Goal: Transaction & Acquisition: Purchase product/service

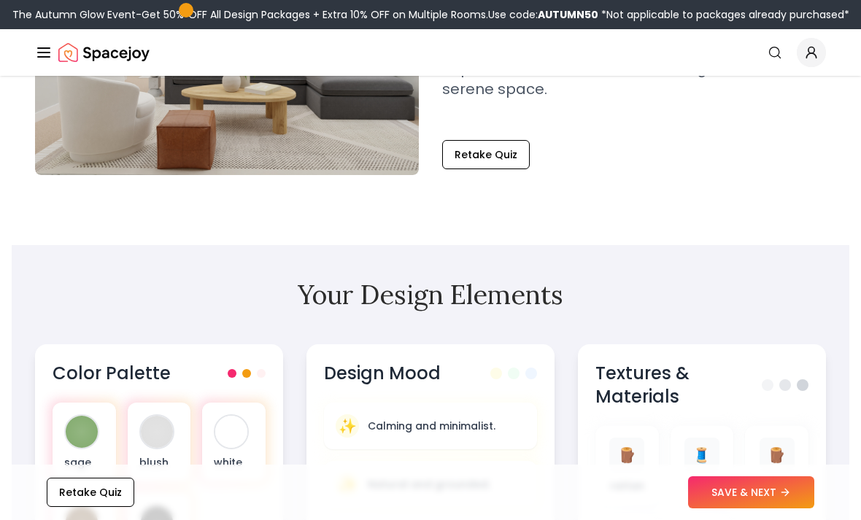
scroll to position [254, 0]
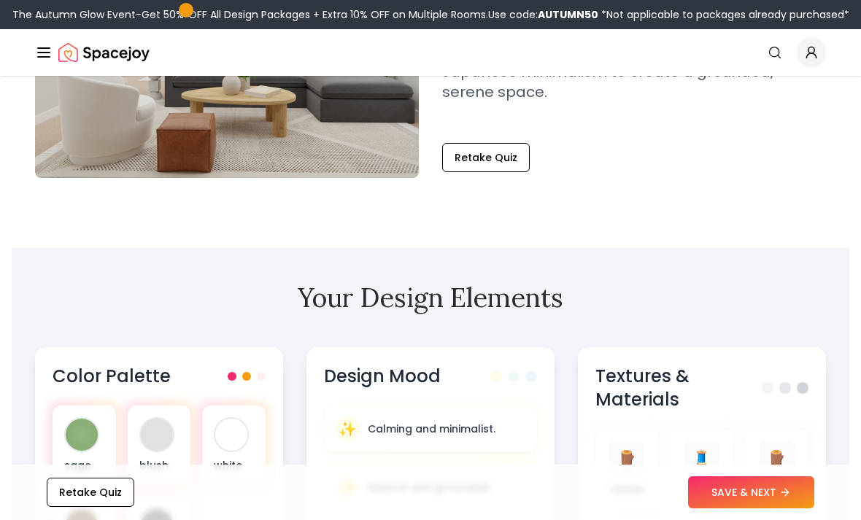
click at [768, 509] on button "SAVE & NEXT" at bounding box center [751, 493] width 126 height 32
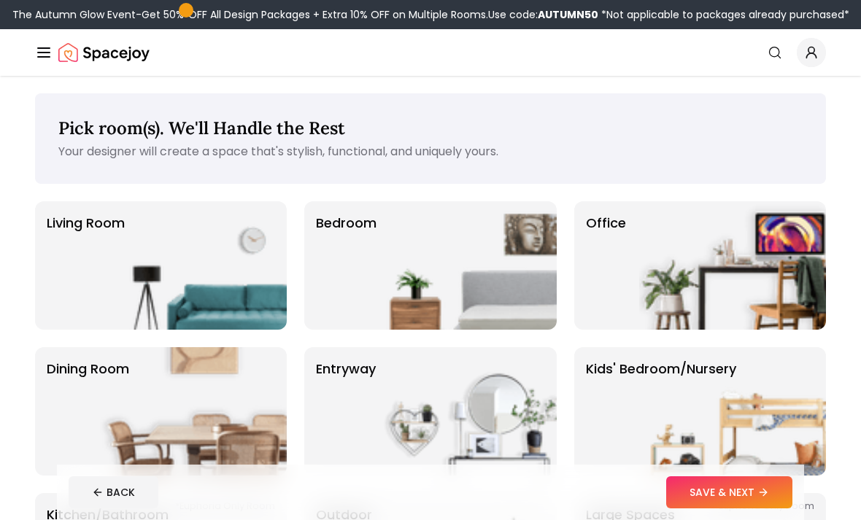
click at [97, 230] on p "Living Room" at bounding box center [86, 265] width 78 height 105
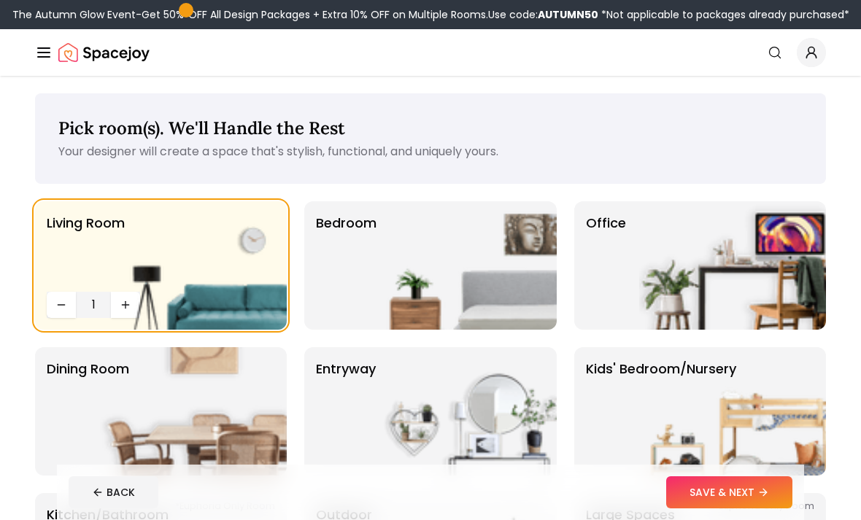
click at [407, 253] on img at bounding box center [463, 265] width 187 height 128
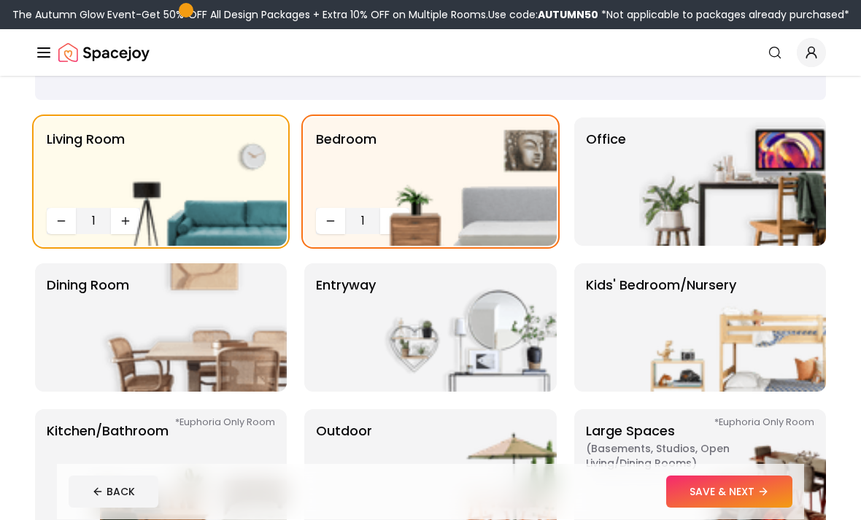
scroll to position [86, 0]
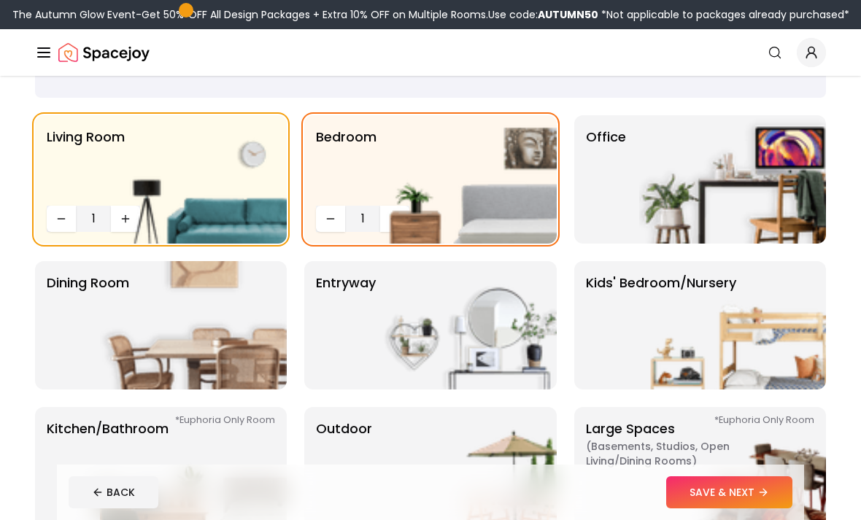
click at [719, 139] on img at bounding box center [732, 179] width 187 height 128
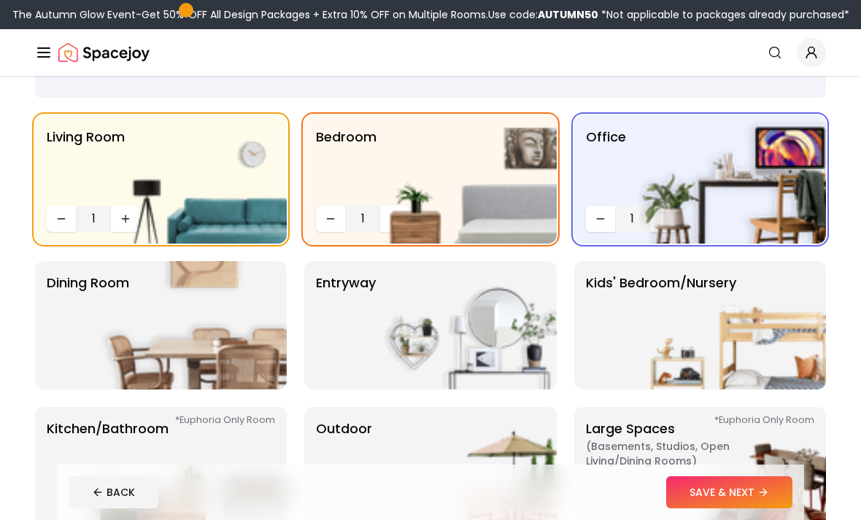
click at [754, 297] on img at bounding box center [732, 325] width 187 height 128
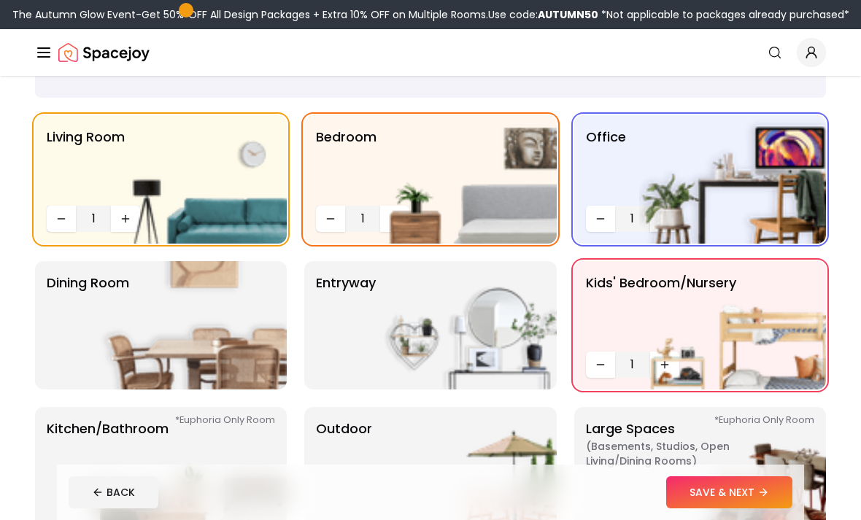
click at [401, 217] on img at bounding box center [463, 179] width 187 height 128
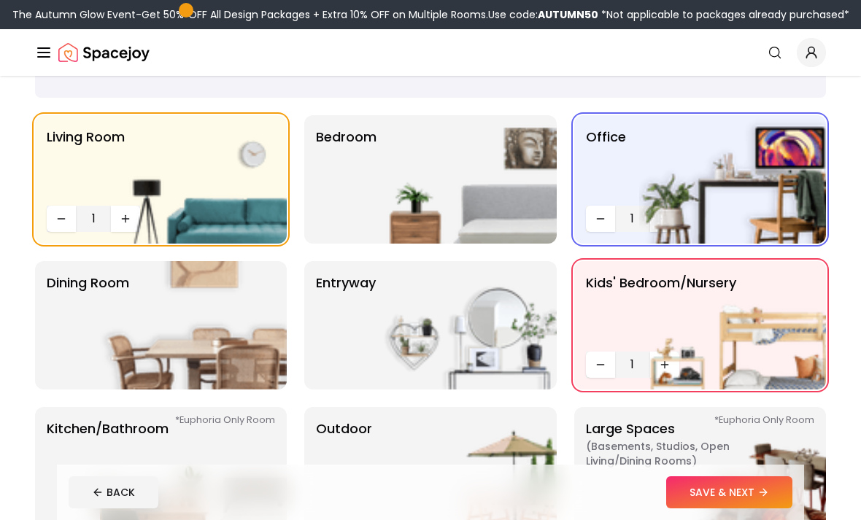
click at [389, 177] on img at bounding box center [463, 179] width 187 height 128
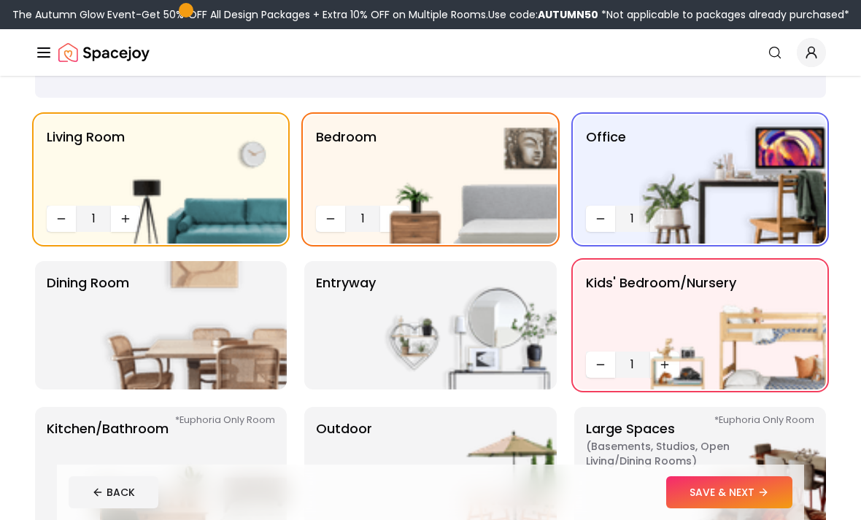
click at [389, 218] on img at bounding box center [463, 179] width 187 height 128
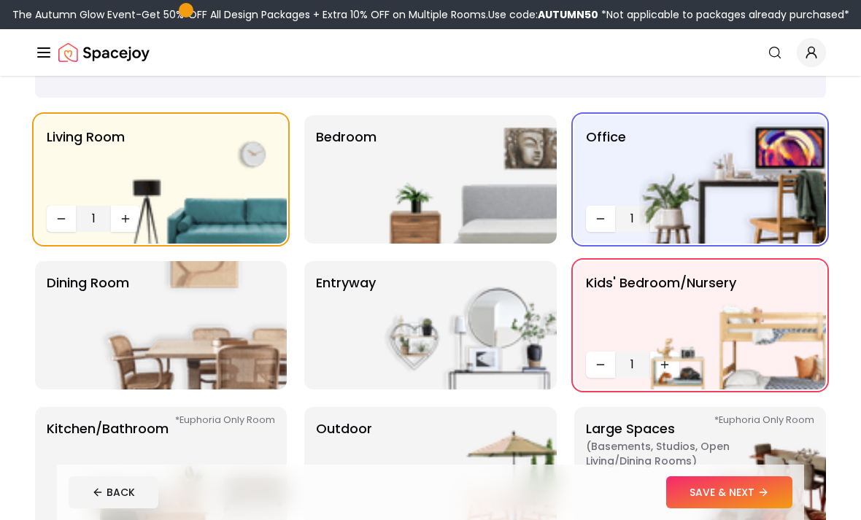
click at [377, 215] on img at bounding box center [463, 179] width 187 height 128
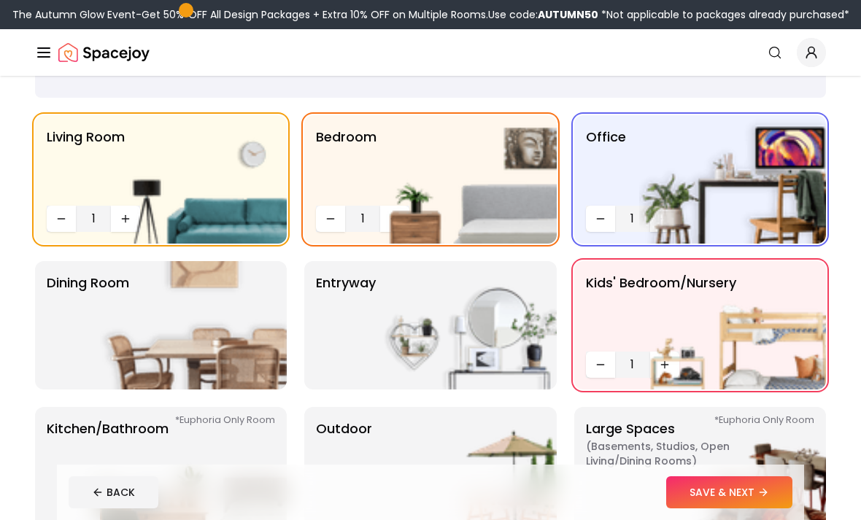
click at [388, 213] on img at bounding box center [463, 179] width 187 height 128
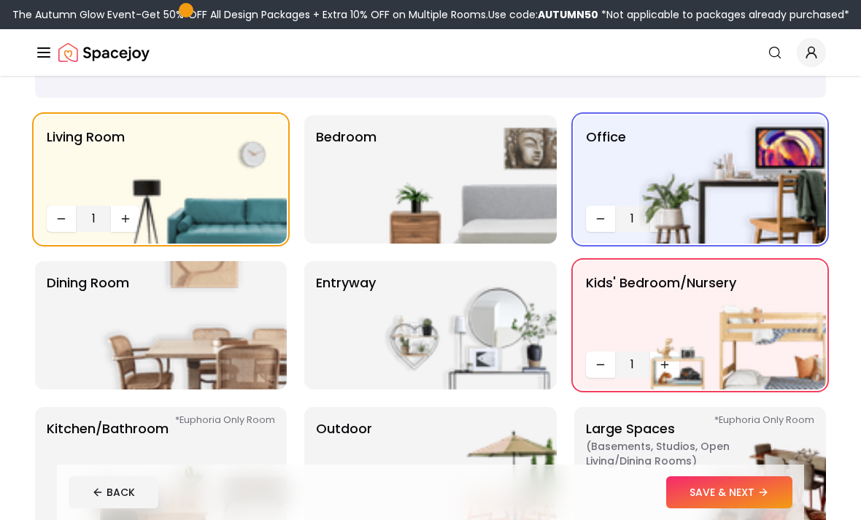
click at [393, 207] on img at bounding box center [463, 179] width 187 height 128
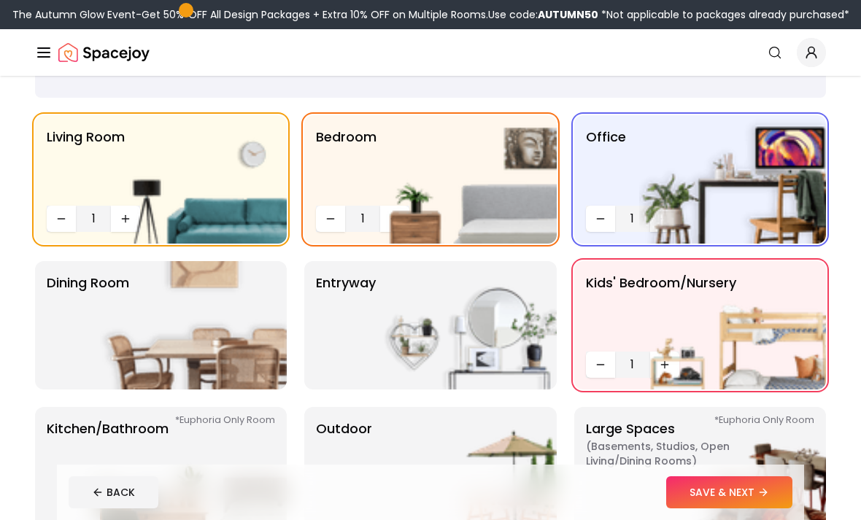
click at [392, 213] on img at bounding box center [463, 179] width 187 height 128
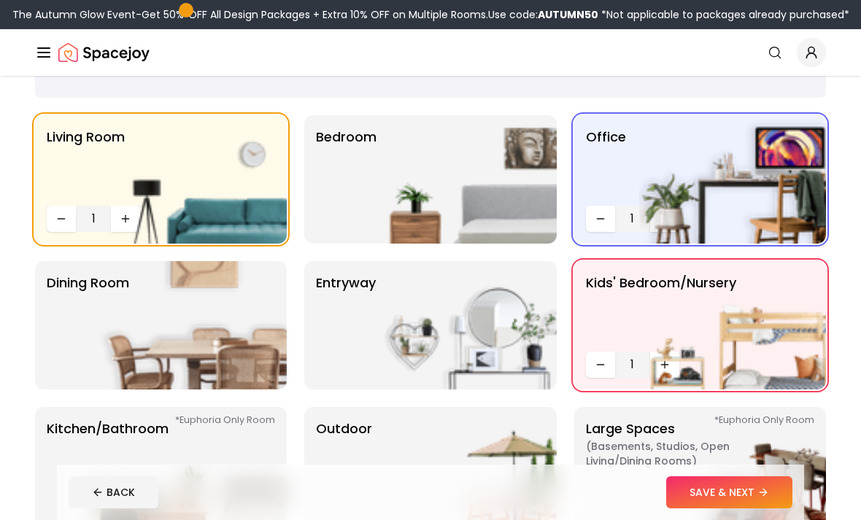
click at [393, 214] on img at bounding box center [463, 179] width 187 height 128
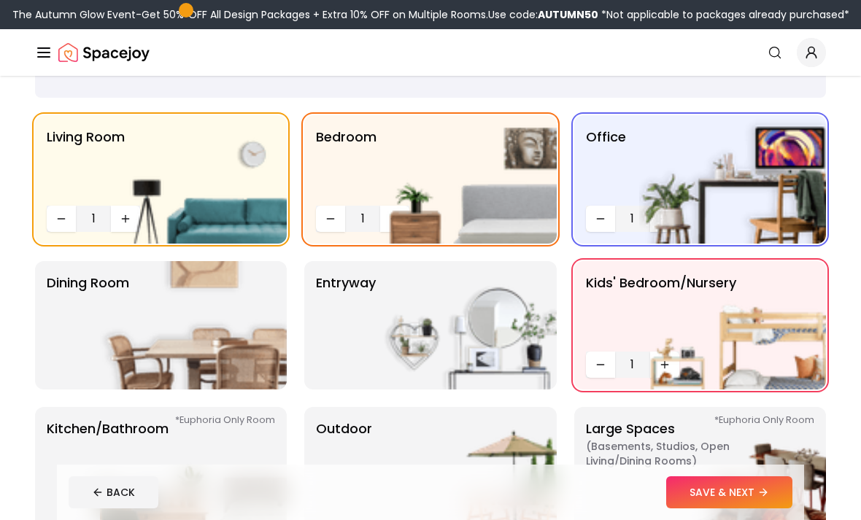
click at [126, 215] on img at bounding box center [193, 179] width 187 height 128
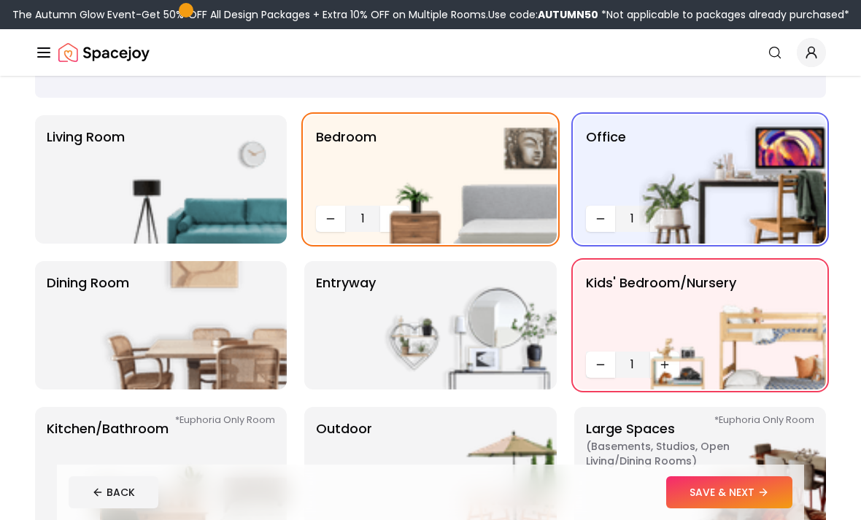
click at [104, 206] on img at bounding box center [193, 179] width 187 height 128
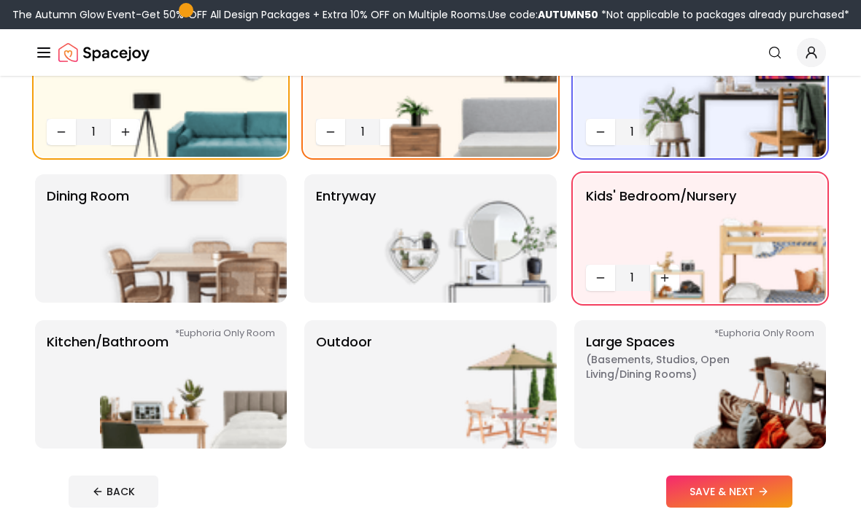
scroll to position [174, 0]
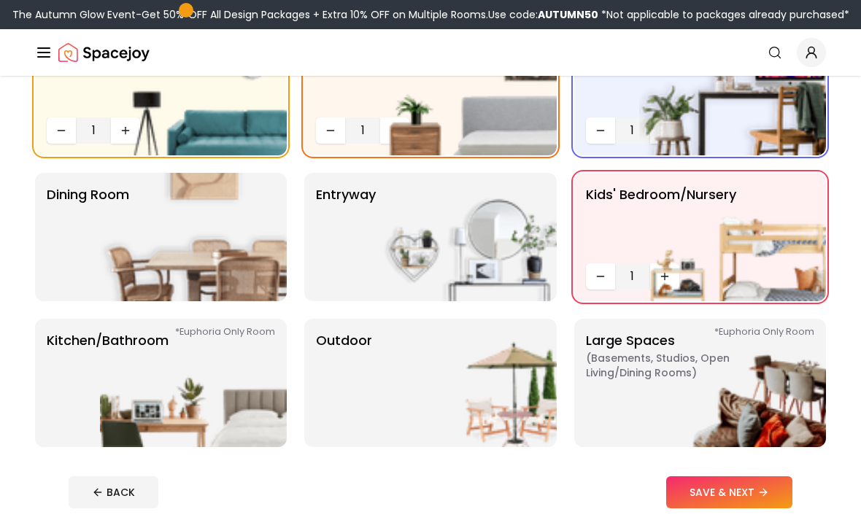
click at [88, 223] on p "Dining Room" at bounding box center [88, 237] width 82 height 105
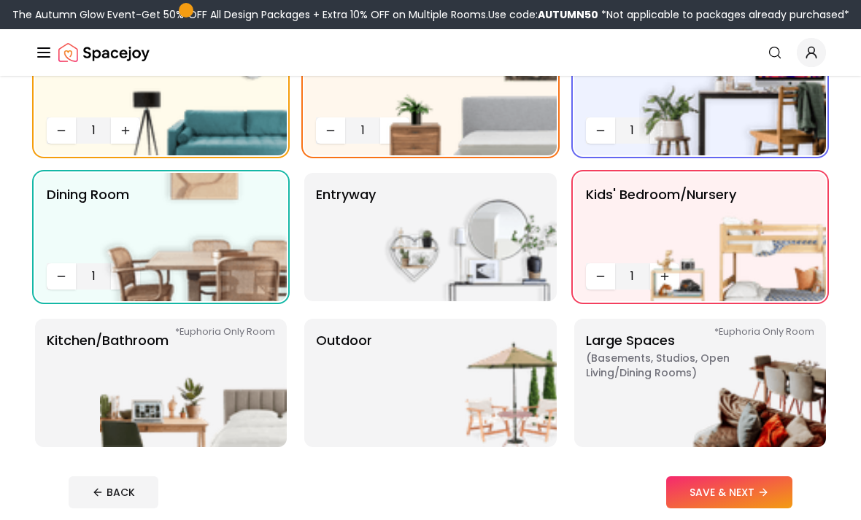
click at [109, 340] on img at bounding box center [193, 383] width 187 height 128
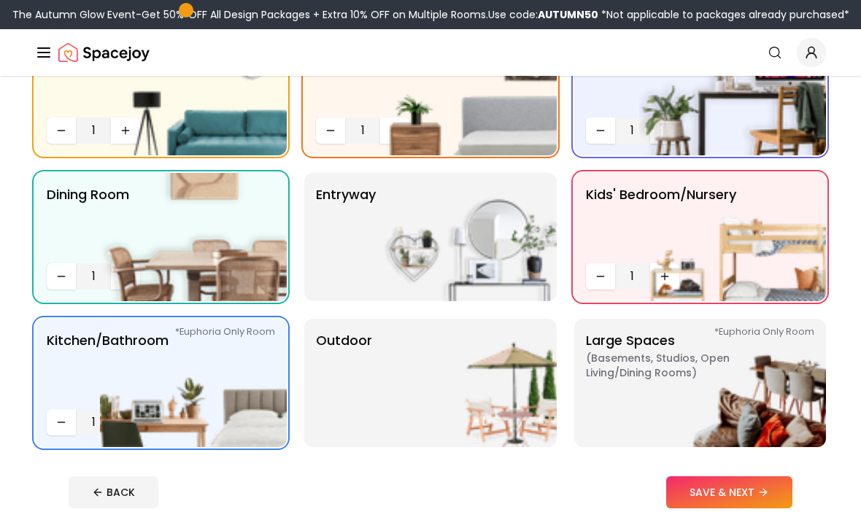
click at [484, 373] on img at bounding box center [463, 383] width 187 height 128
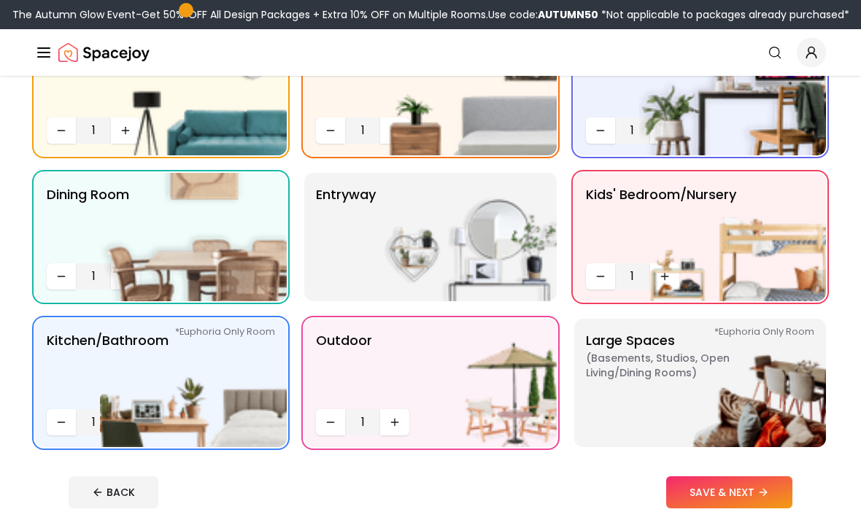
click at [682, 363] on img at bounding box center [732, 383] width 187 height 128
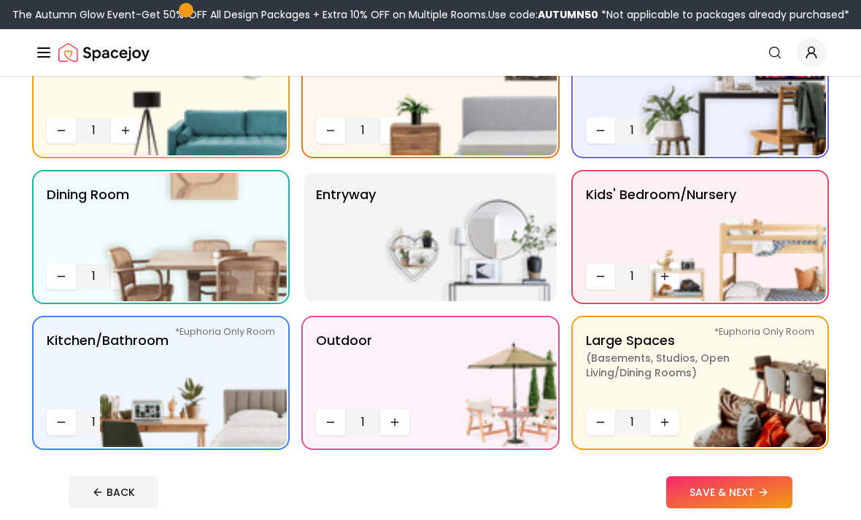
click at [364, 220] on p "entryway" at bounding box center [346, 237] width 60 height 105
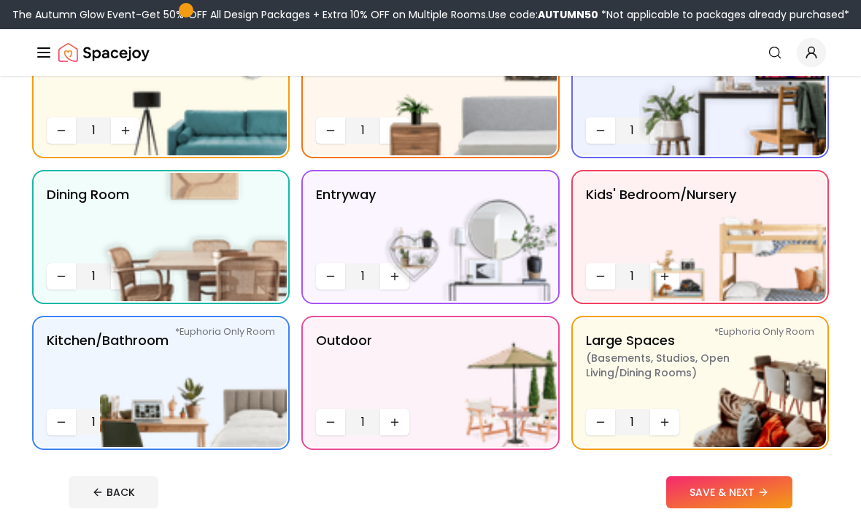
click at [772, 488] on button "SAVE & NEXT" at bounding box center [729, 493] width 126 height 32
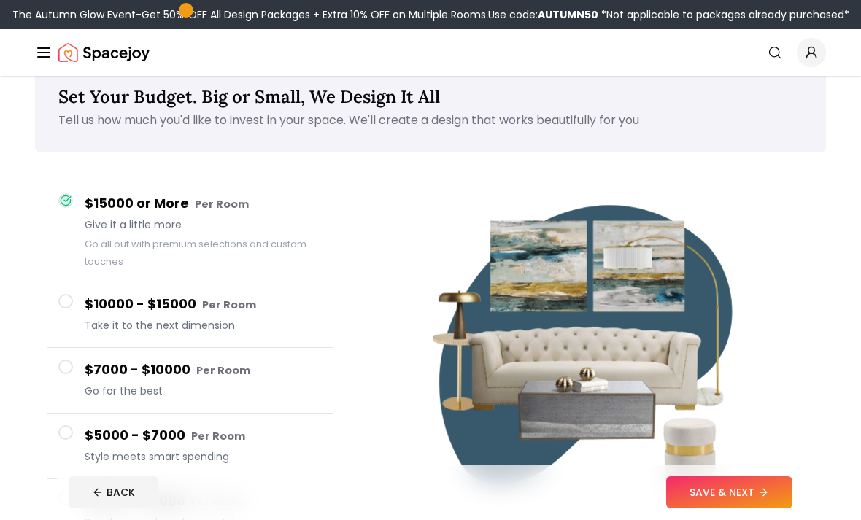
scroll to position [35, 0]
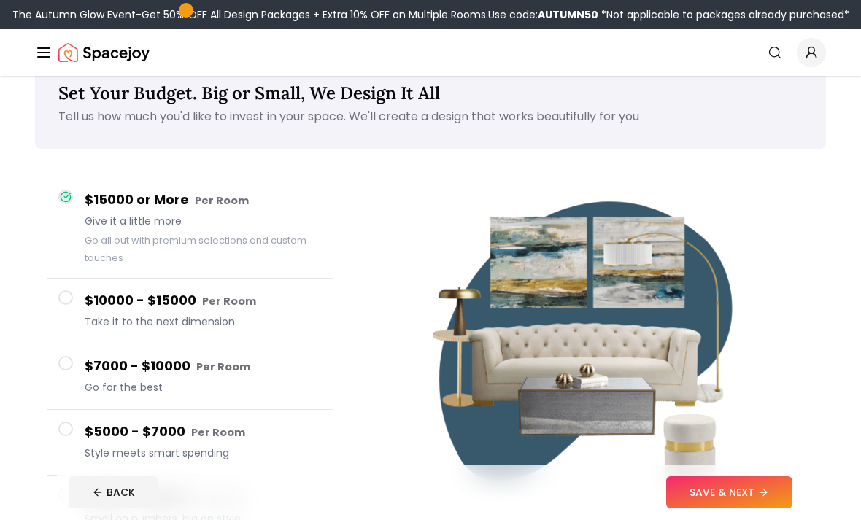
click at [63, 374] on button "$7000 - $10000 Per Room Go for the best" at bounding box center [190, 378] width 286 height 66
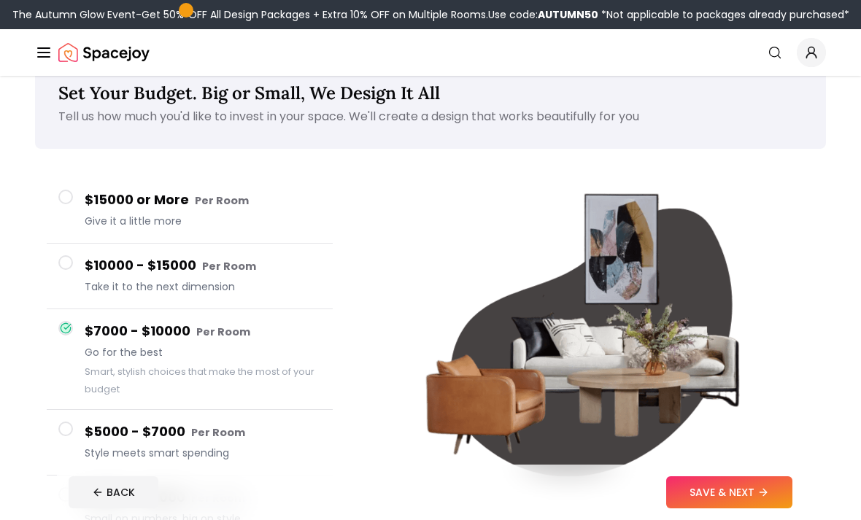
click at [68, 215] on button "$15000 or More Per Room Give it a little more" at bounding box center [190, 211] width 286 height 66
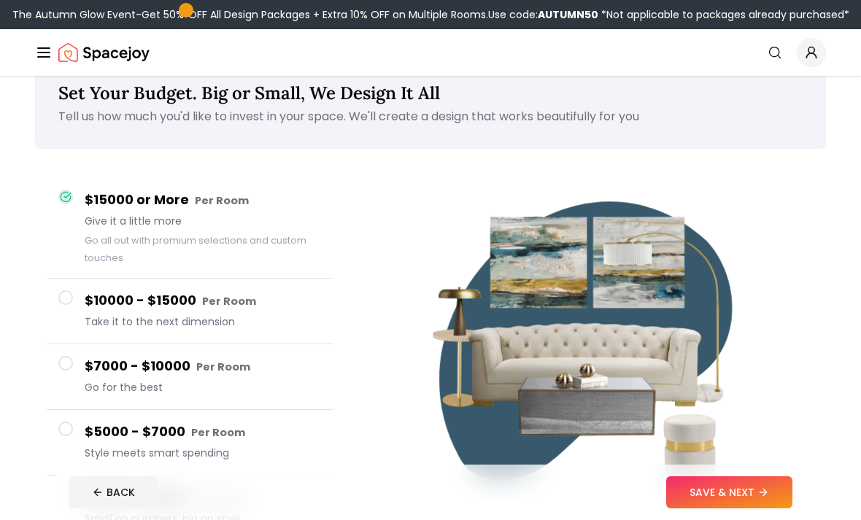
click at [68, 356] on span at bounding box center [65, 363] width 15 height 15
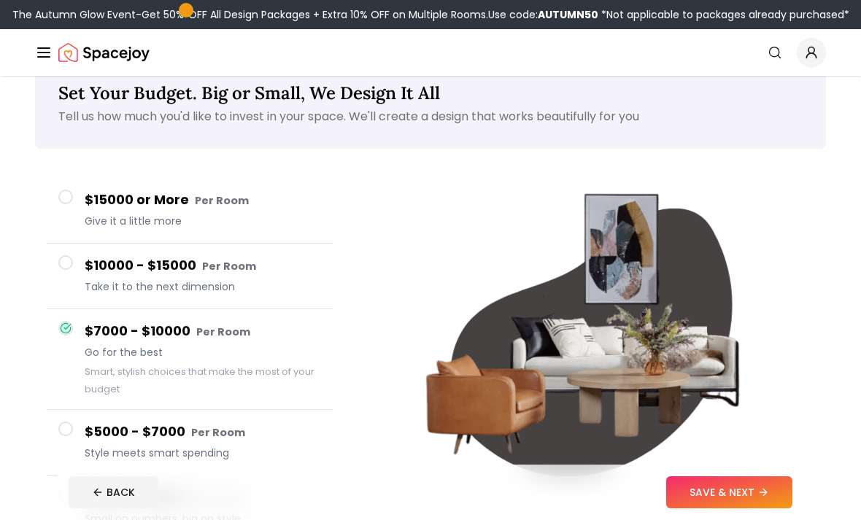
click at [71, 269] on div at bounding box center [65, 262] width 15 height 15
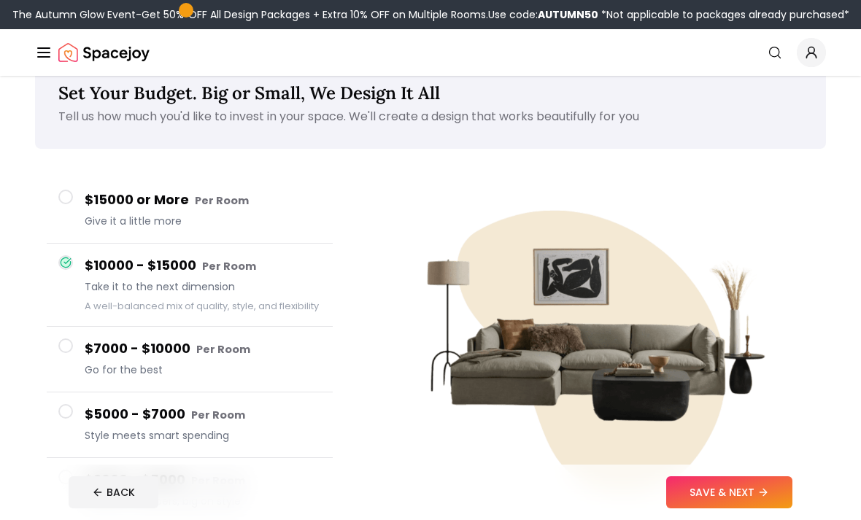
click at [77, 352] on button "$7000 - $10000 Per Room Go for the best" at bounding box center [190, 360] width 286 height 66
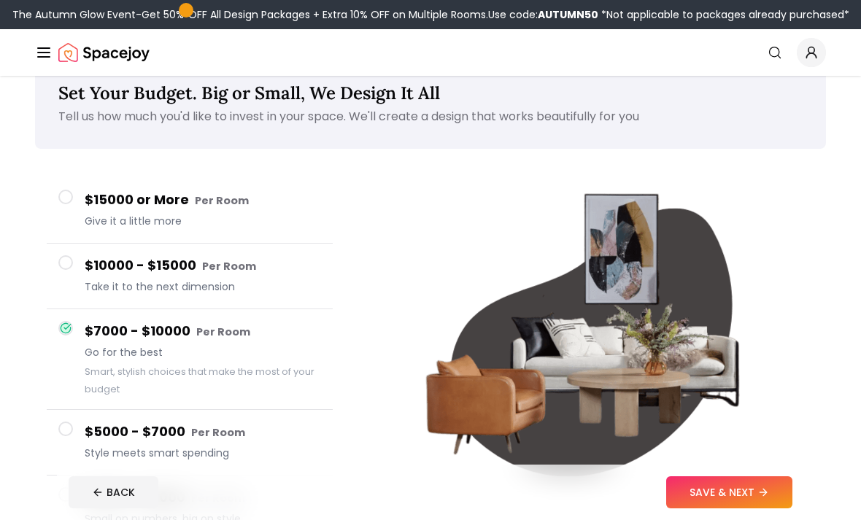
click at [77, 438] on button "$5000 - $7000 Per Room Style meets smart spending" at bounding box center [190, 443] width 286 height 66
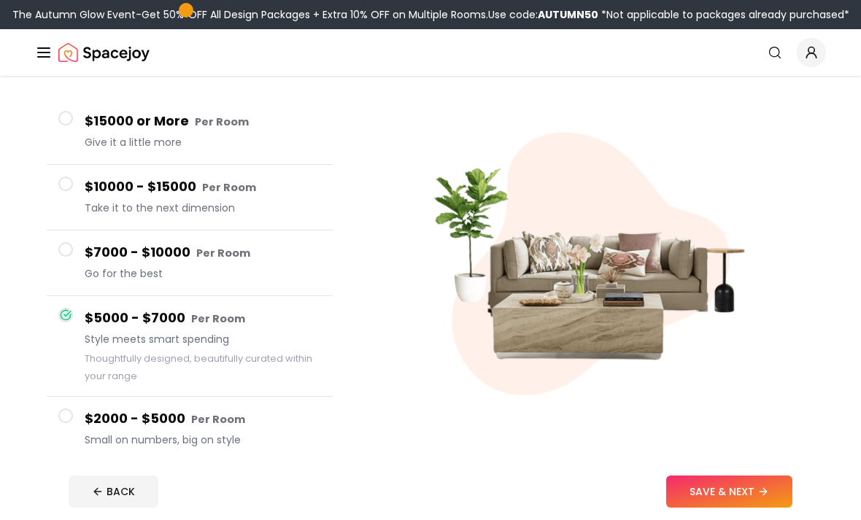
scroll to position [116, 0]
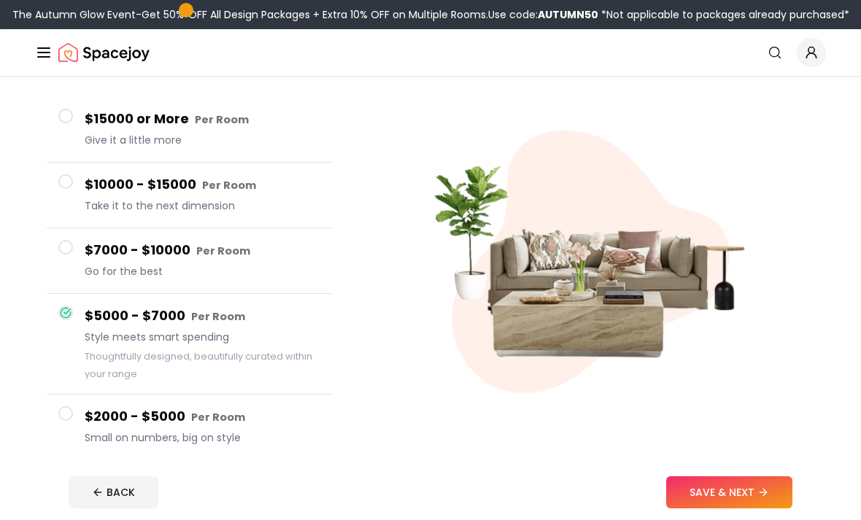
click at [90, 411] on h4 "$2000 - $5000 Per Room" at bounding box center [203, 417] width 236 height 21
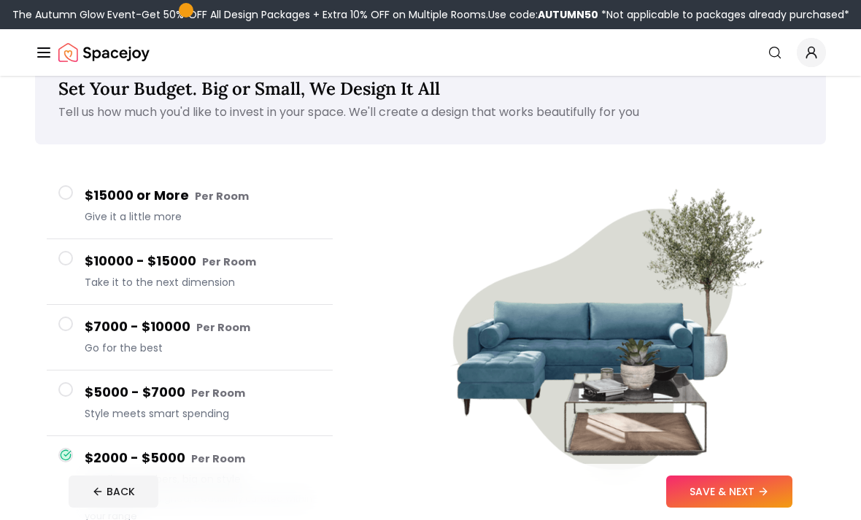
click at [73, 335] on button "$7000 - $10000 Per Room Go for the best" at bounding box center [190, 339] width 286 height 66
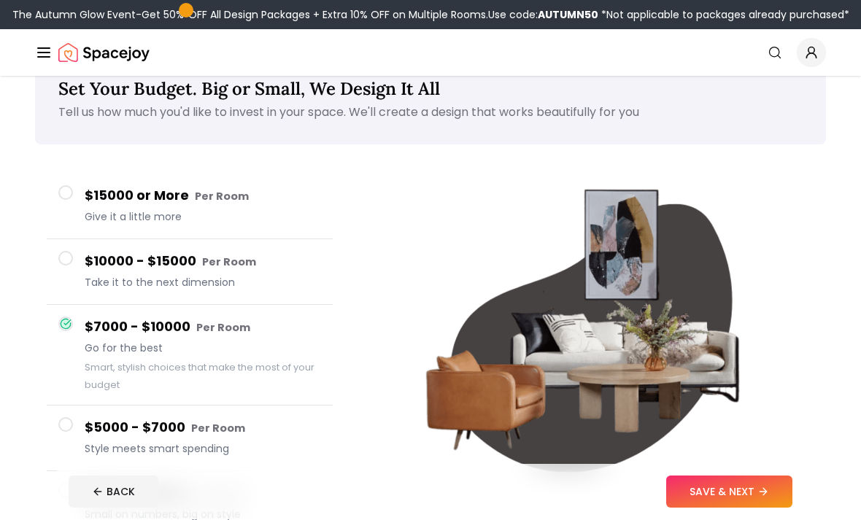
scroll to position [39, 0]
click at [761, 499] on icon at bounding box center [764, 493] width 12 height 12
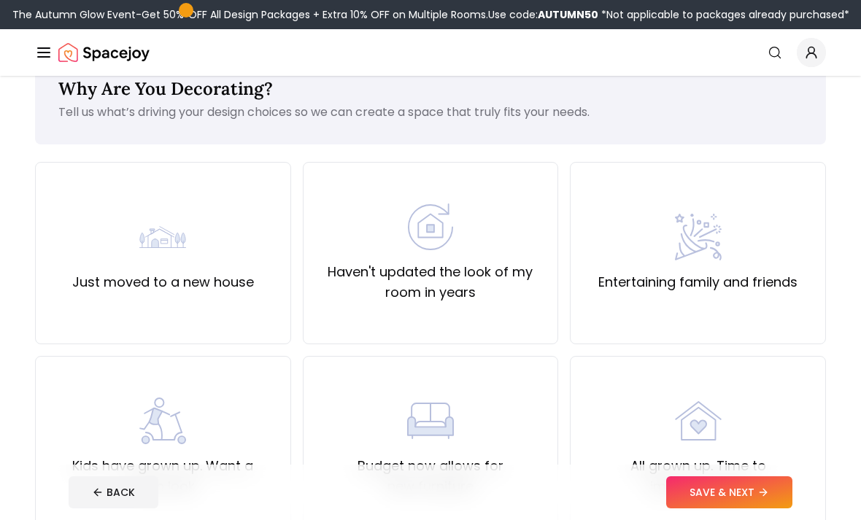
click at [495, 290] on label "Haven't updated the look of my room in years" at bounding box center [430, 282] width 231 height 41
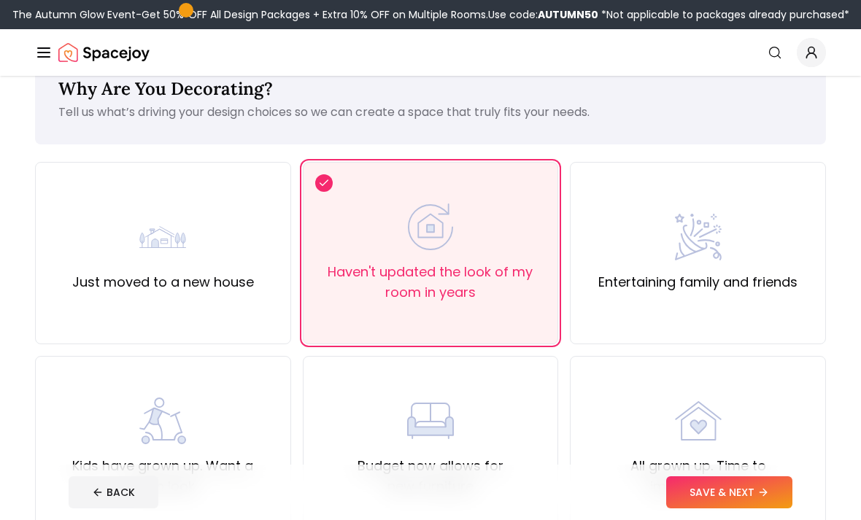
click at [688, 290] on label "Entertaining family and friends" at bounding box center [698, 282] width 199 height 20
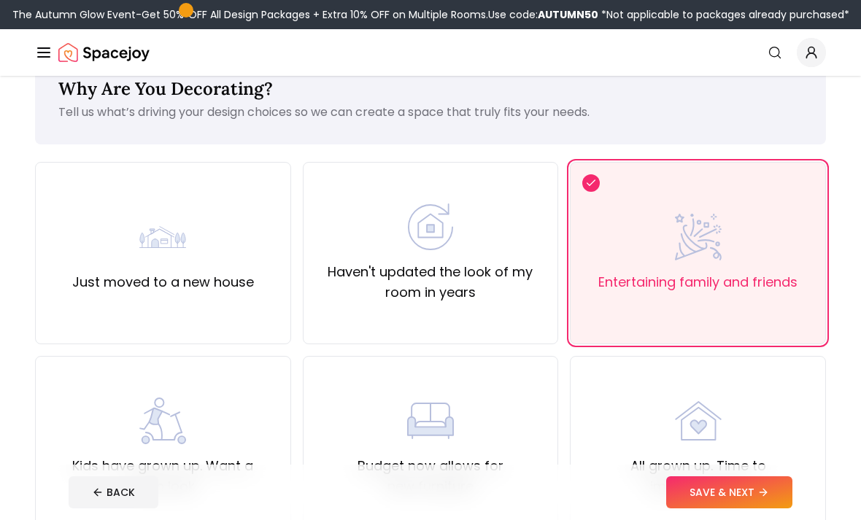
click at [500, 311] on div "Haven't updated the look of my room in years" at bounding box center [431, 253] width 256 height 182
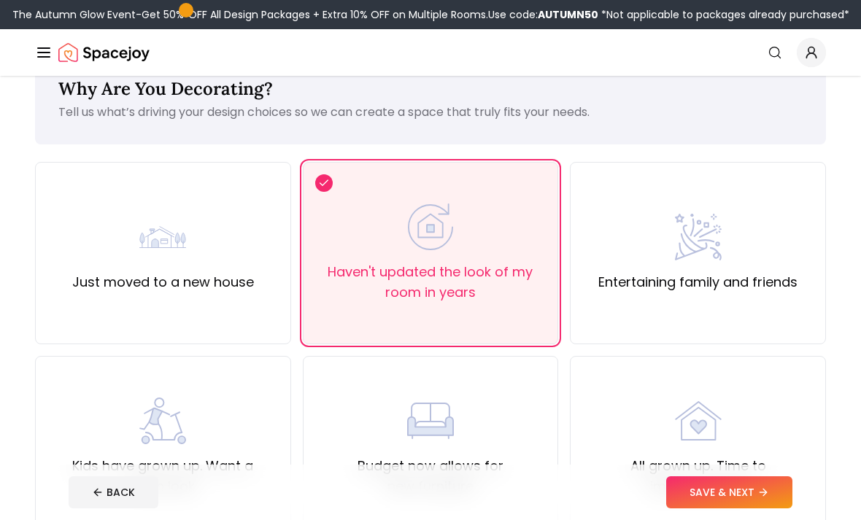
click at [490, 303] on div "Haven't updated the look of my room in years" at bounding box center [431, 253] width 256 height 182
click at [446, 234] on img at bounding box center [430, 227] width 47 height 47
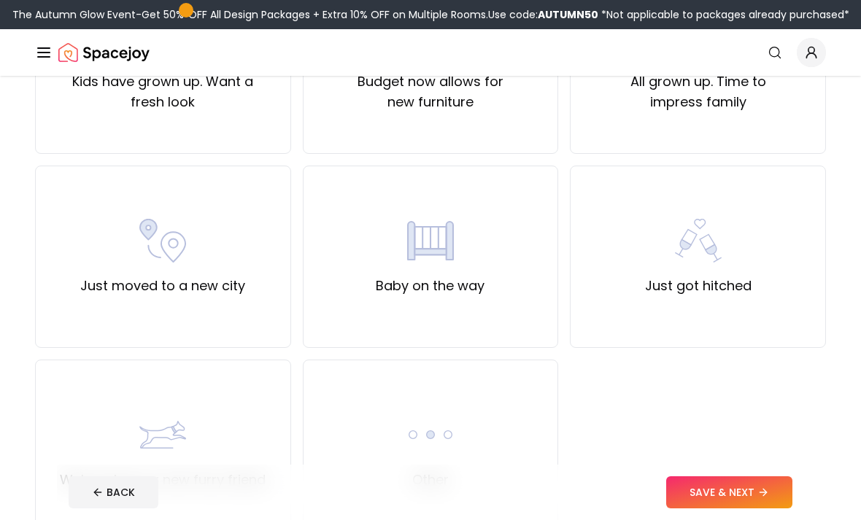
scroll to position [425, 0]
click at [760, 499] on icon at bounding box center [764, 493] width 12 height 12
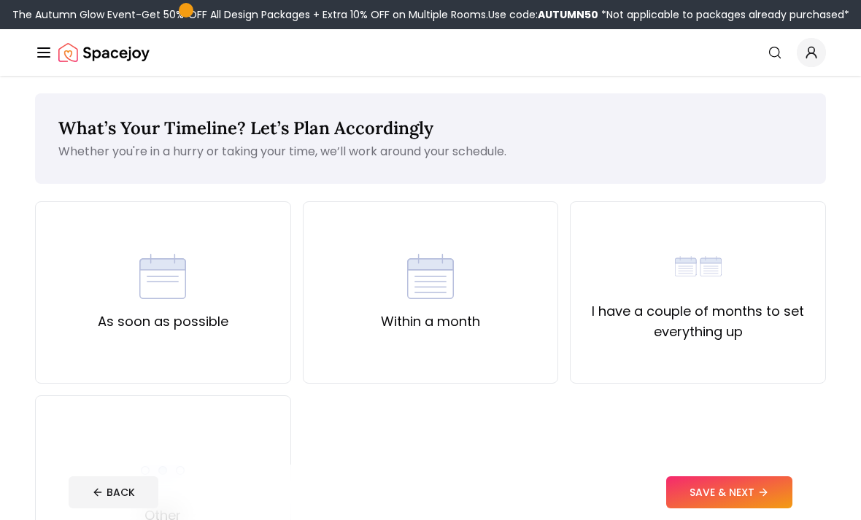
click at [729, 234] on div "I have a couple of months to set everything up" at bounding box center [698, 292] width 256 height 182
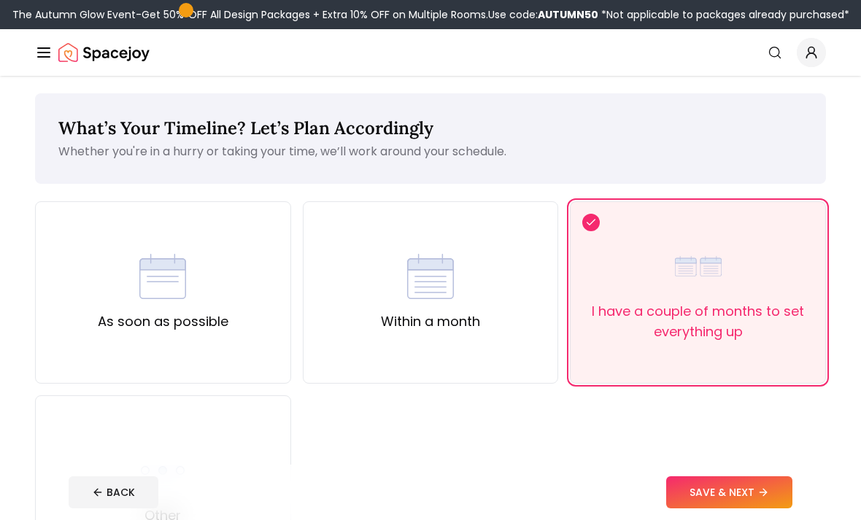
click at [763, 499] on icon at bounding box center [764, 493] width 12 height 12
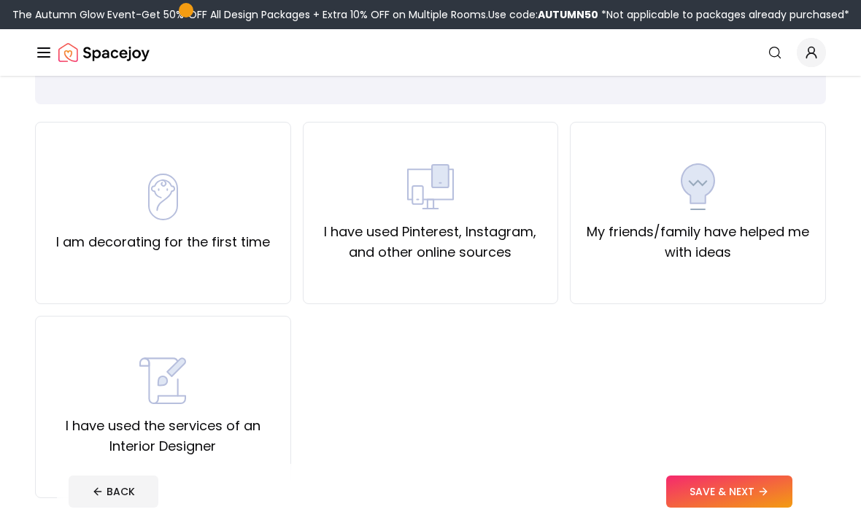
scroll to position [80, 0]
click at [744, 138] on div "My friends/family have helped me with ideas" at bounding box center [698, 213] width 256 height 182
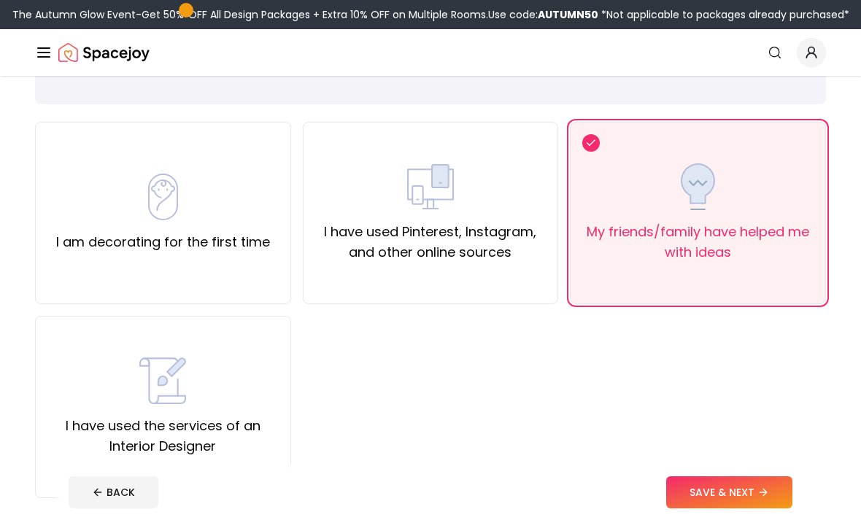
click at [769, 499] on icon at bounding box center [764, 493] width 12 height 12
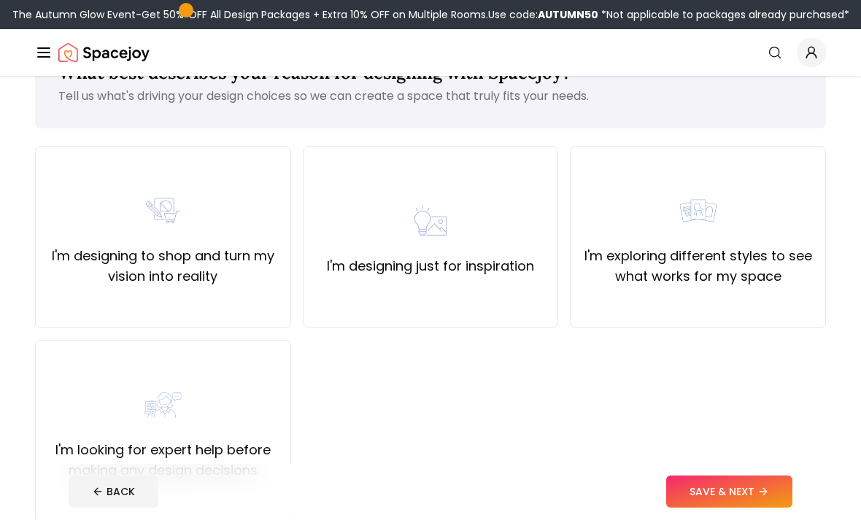
scroll to position [55, 0]
click at [80, 231] on div "I'm designing to shop and turn my vision into reality" at bounding box center [162, 237] width 231 height 99
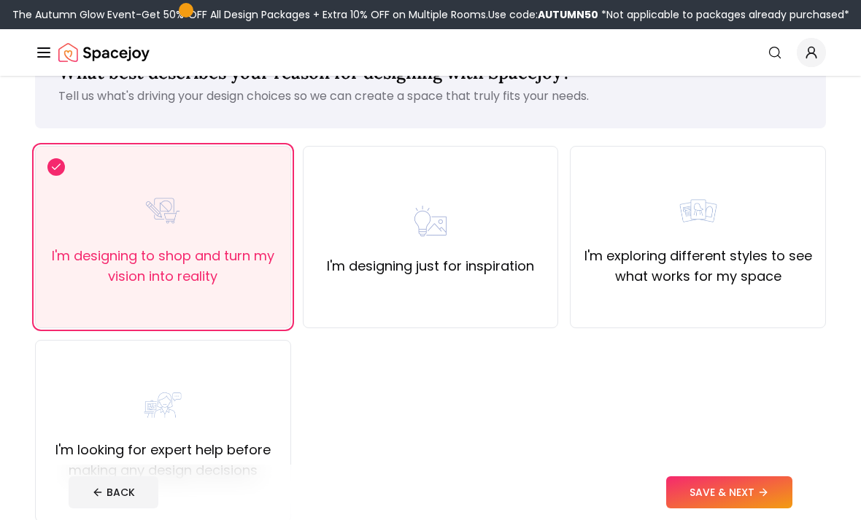
click at [755, 265] on label "I'm exploring different styles to see what works for my space" at bounding box center [697, 266] width 231 height 41
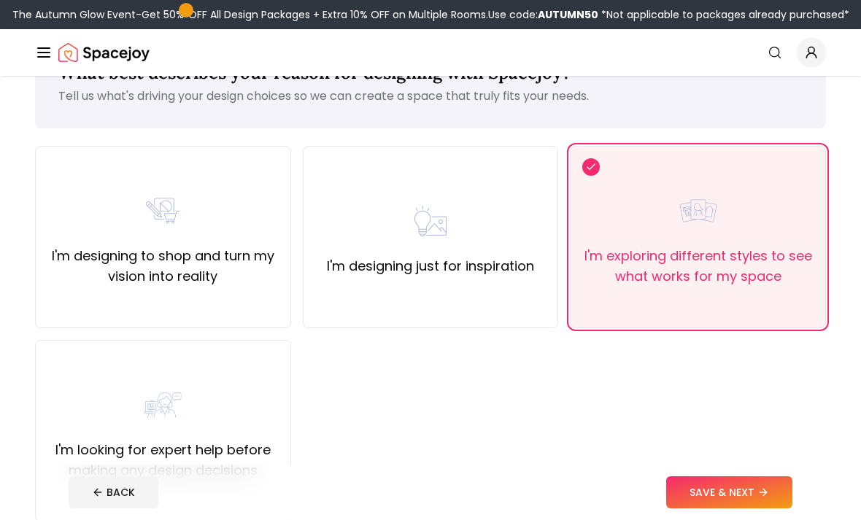
click at [93, 215] on div "I'm designing to shop and turn my vision into reality" at bounding box center [162, 237] width 231 height 99
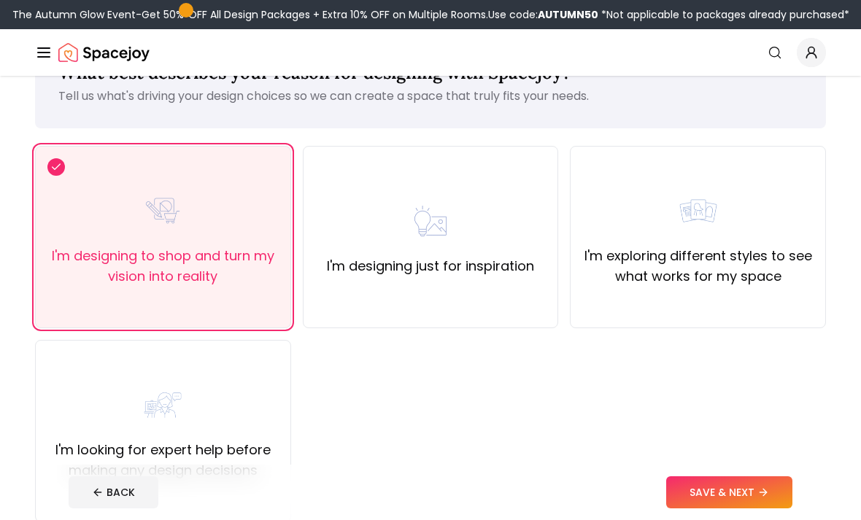
click at [769, 499] on icon at bounding box center [764, 493] width 12 height 12
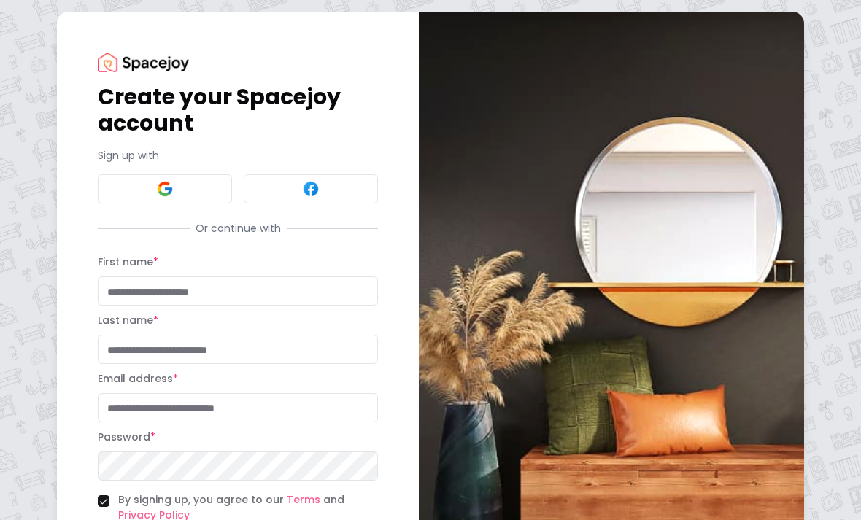
click at [132, 198] on button at bounding box center [165, 188] width 134 height 29
